Goal: Transaction & Acquisition: Purchase product/service

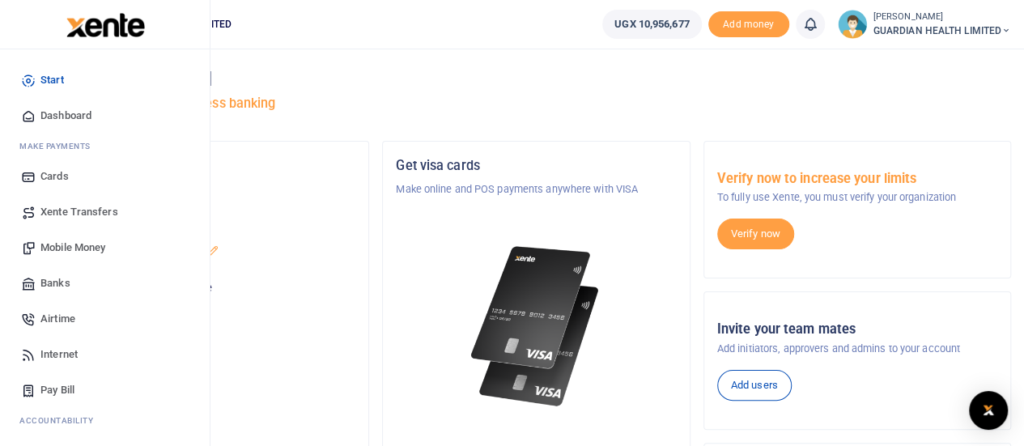
click at [73, 246] on span "Mobile Money" at bounding box center [72, 248] width 65 height 16
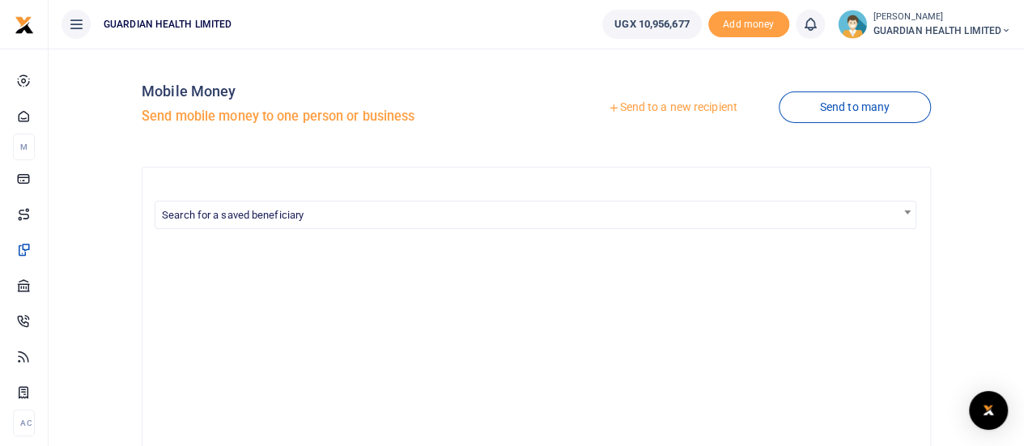
click at [660, 105] on link "Send to a new recipient" at bounding box center [671, 107] width 211 height 29
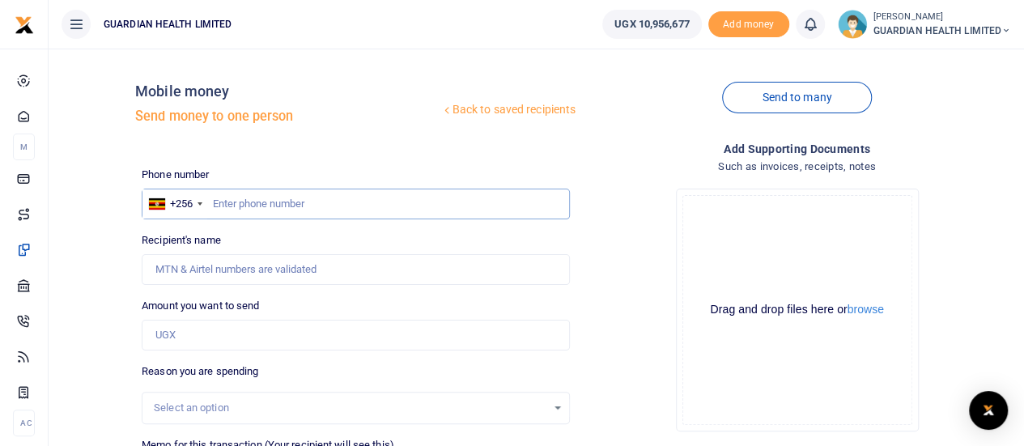
paste input "701032850"
click at [214, 202] on input "701032850" at bounding box center [356, 204] width 428 height 31
type input "701032850"
type input "[PERSON_NAME]"
click at [305, 337] on input "Amount you want to send" at bounding box center [356, 335] width 428 height 31
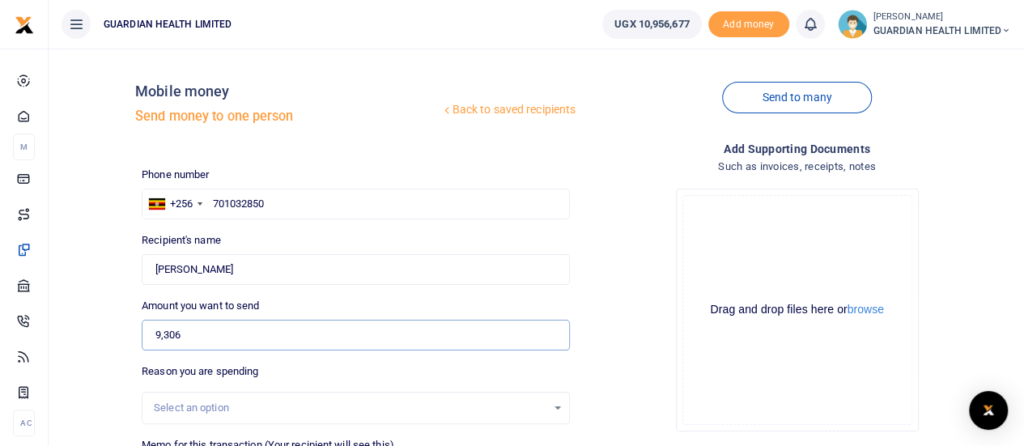
scroll to position [162, 0]
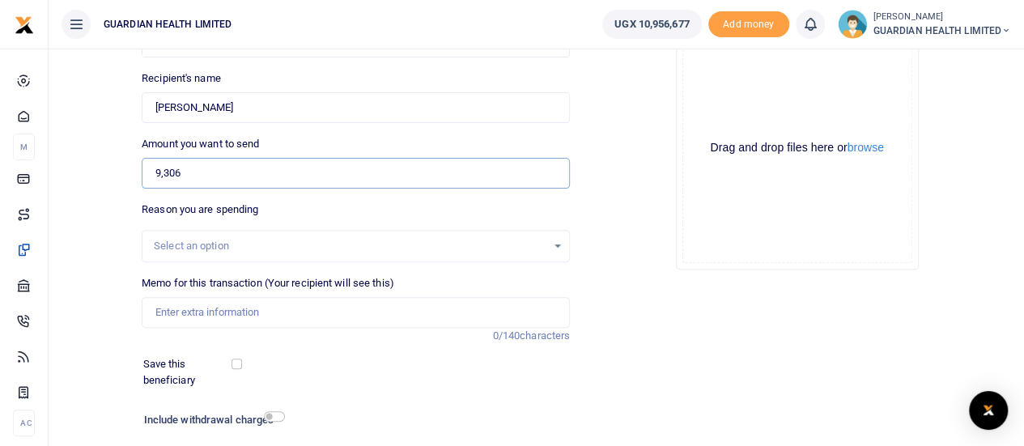
type input "9,306"
click at [206, 303] on input "Memo for this transaction (Your recipient will see this)" at bounding box center [356, 312] width 428 height 31
click at [219, 311] on input "wandegeya cLient refund" at bounding box center [356, 312] width 428 height 31
click at [162, 316] on input "wandegeya client refund" at bounding box center [356, 312] width 428 height 31
type input "Wandegeya client refund"
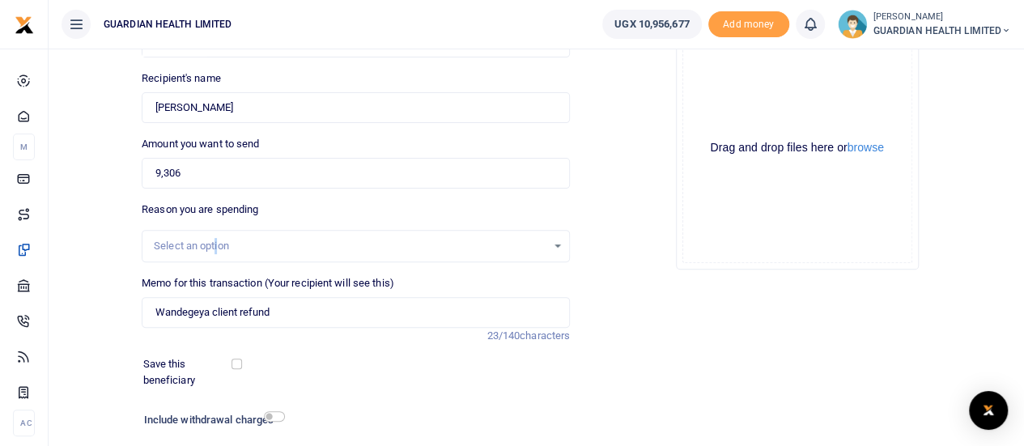
click at [215, 237] on div "Select an option" at bounding box center [355, 246] width 426 height 18
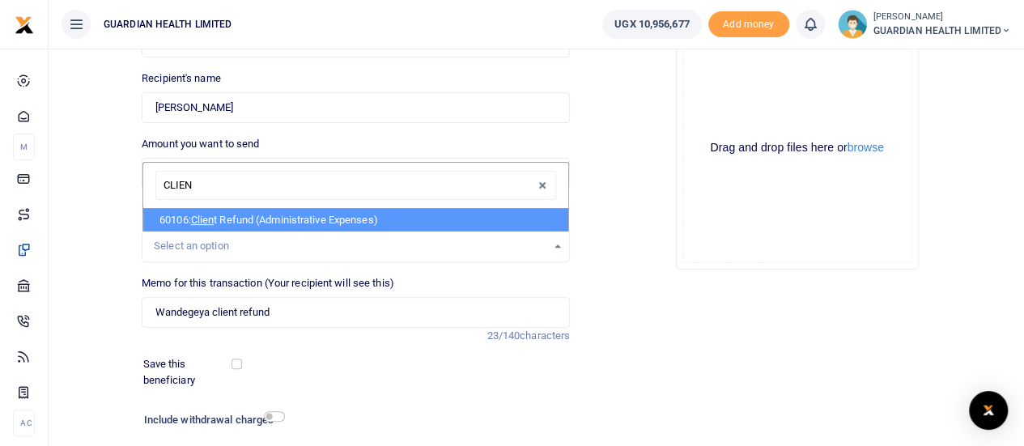
type input "CLIENT"
click at [214, 222] on span "Client" at bounding box center [204, 220] width 27 height 12
select select "5411"
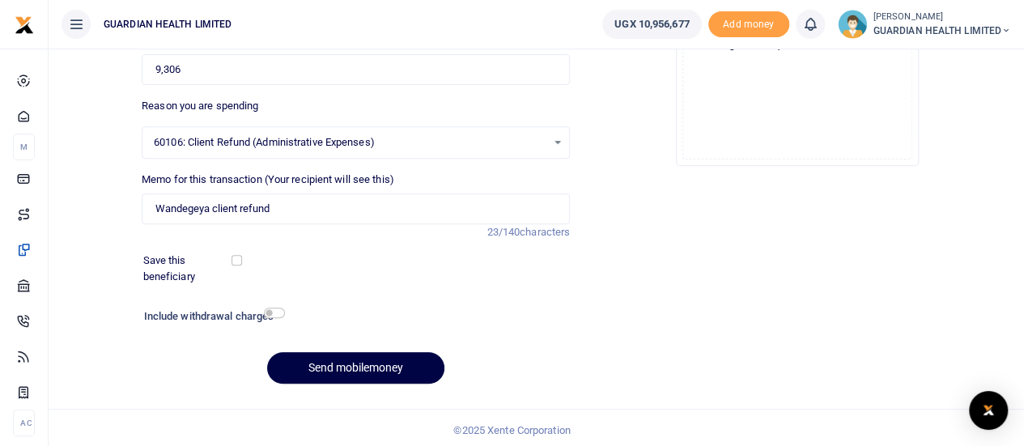
scroll to position [269, 0]
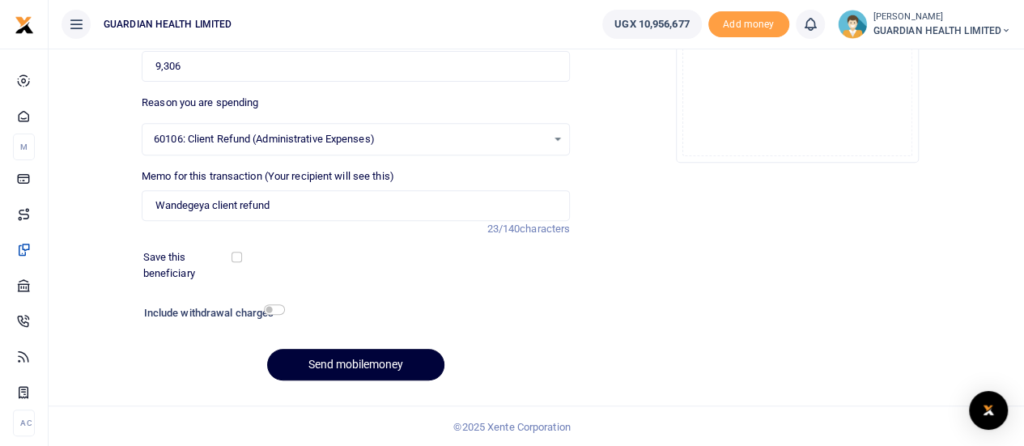
click at [335, 354] on button "Send mobilemoney" at bounding box center [355, 365] width 177 height 32
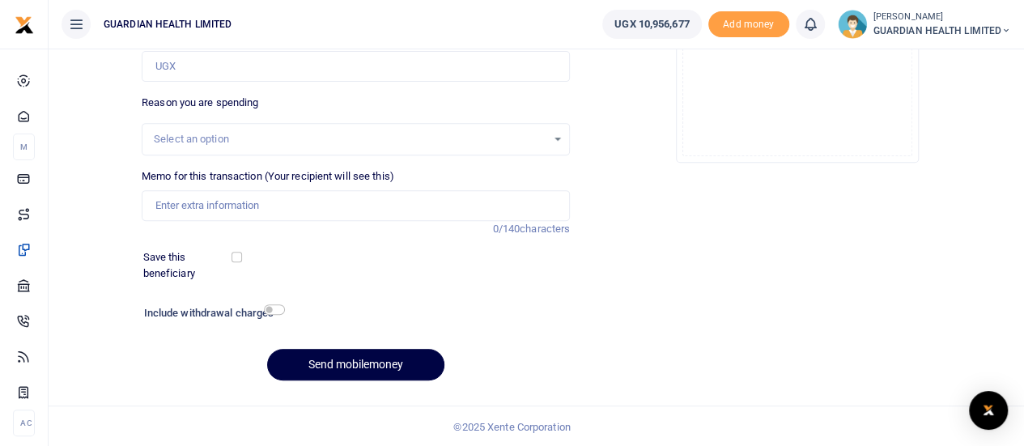
scroll to position [269, 0]
